Goal: Check status: Check status

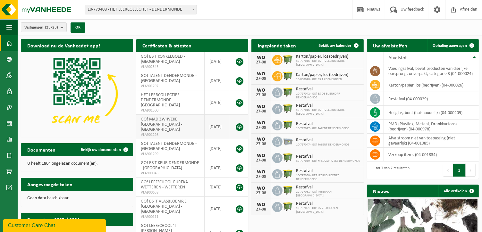
drag, startPoint x: 171, startPoint y: 100, endPoint x: 187, endPoint y: 114, distance: 21.4
click at [171, 100] on span "HET LEERCOLLECTIEF DENDERMONDE - [GEOGRAPHIC_DATA]" at bounding box center [160, 100] width 39 height 15
click at [63, 26] on b "submit" at bounding box center [64, 27] width 6 height 9
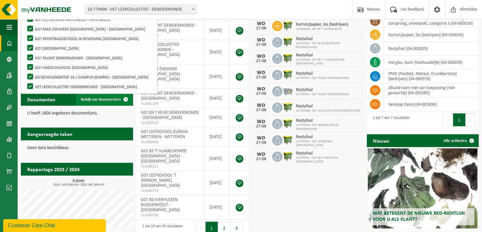
scroll to position [64, 0]
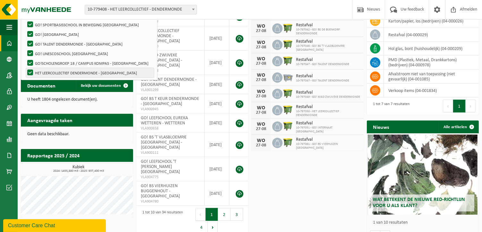
click at [94, 73] on label "HET LEERCOLLECTIEF DENDERMONDE - [GEOGRAPHIC_DATA]" at bounding box center [90, 73] width 128 height 10
click at [25, 68] on input "HET LEERCOLLECTIEF DENDERMONDE - [GEOGRAPHIC_DATA]" at bounding box center [25, 68] width 0 height 0
click at [30, 71] on label "HET LEERCOLLECTIEF DENDERMONDE - [GEOGRAPHIC_DATA]" at bounding box center [90, 73] width 128 height 10
click at [25, 68] on input "HET LEERCOLLECTIEF DENDERMONDE - [GEOGRAPHIC_DATA]" at bounding box center [25, 68] width 0 height 0
checkbox input "true"
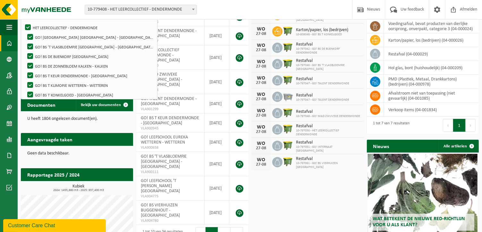
scroll to position [0, 0]
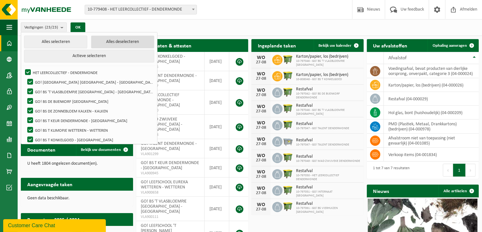
click at [99, 43] on button "Alles deselecteren" at bounding box center [122, 42] width 63 height 13
checkbox input "false"
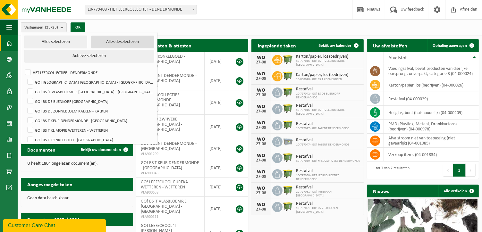
checkbox input "false"
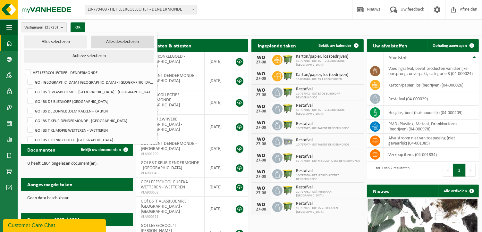
checkbox input "false"
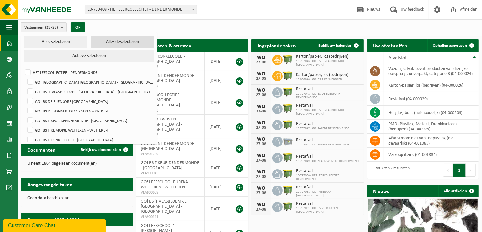
checkbox input "false"
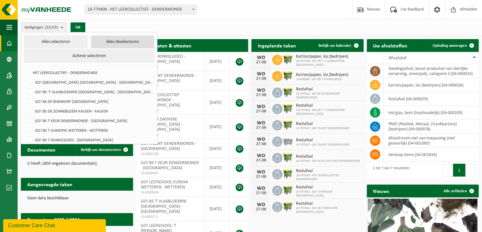
checkbox input "false"
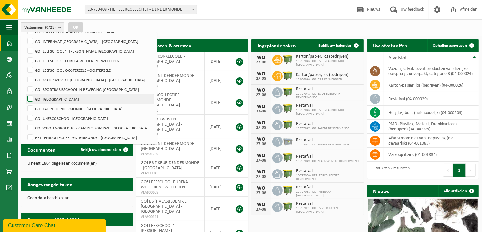
scroll to position [147, 0]
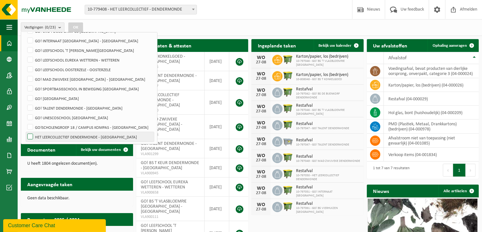
click at [71, 136] on label "HET LEERCOLLECTIEF DENDERMONDE - [GEOGRAPHIC_DATA]" at bounding box center [90, 137] width 128 height 10
click at [25, 132] on input "HET LEERCOLLECTIEF DENDERMONDE - [GEOGRAPHIC_DATA]" at bounding box center [25, 132] width 0 height 0
checkbox input "true"
click at [81, 28] on button "OK" at bounding box center [75, 27] width 15 height 10
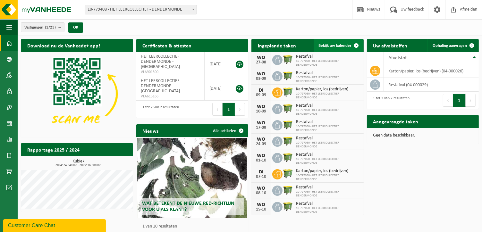
click at [318, 46] on link "Bekijk uw kalender" at bounding box center [338, 45] width 49 height 13
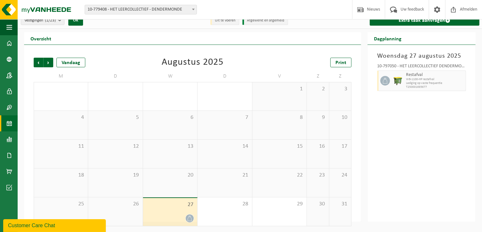
scroll to position [7, 0]
click at [190, 218] on icon at bounding box center [189, 217] width 5 height 5
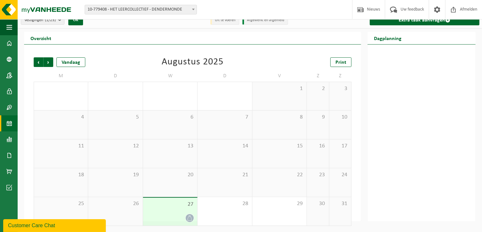
click at [188, 218] on icon at bounding box center [189, 217] width 5 height 5
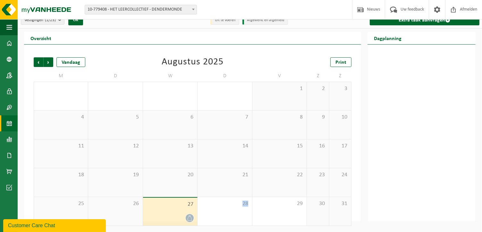
click at [188, 218] on icon at bounding box center [189, 217] width 5 height 5
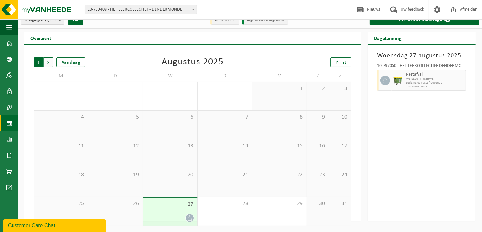
click at [47, 64] on span "Volgende" at bounding box center [49, 62] width 10 height 10
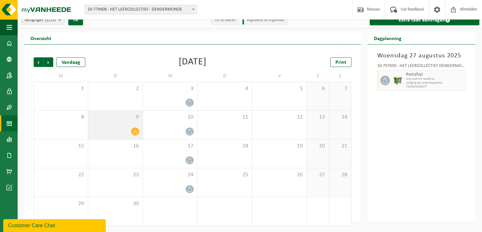
click at [135, 133] on icon at bounding box center [134, 131] width 5 height 5
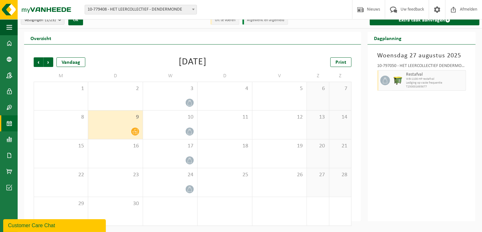
click at [135, 133] on icon at bounding box center [134, 131] width 5 height 5
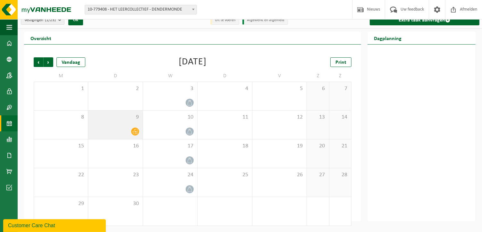
click at [135, 132] on icon at bounding box center [134, 131] width 5 height 5
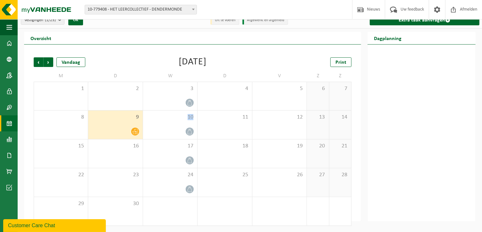
click at [135, 132] on icon at bounding box center [134, 131] width 5 height 5
